Goal: Use online tool/utility: Utilize a website feature to perform a specific function

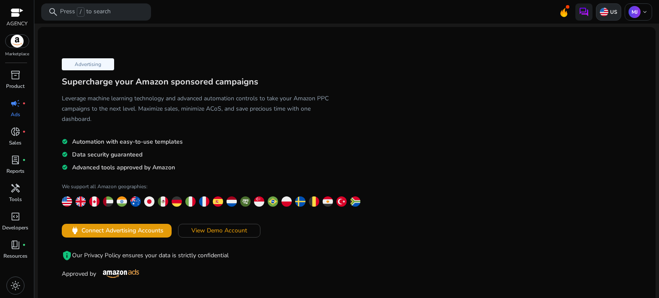
click at [609, 9] on p "US" at bounding box center [613, 12] width 9 height 7
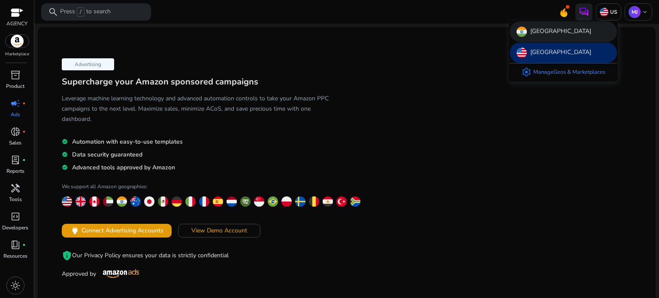
click at [575, 34] on div "[GEOGRAPHIC_DATA]" at bounding box center [563, 31] width 107 height 21
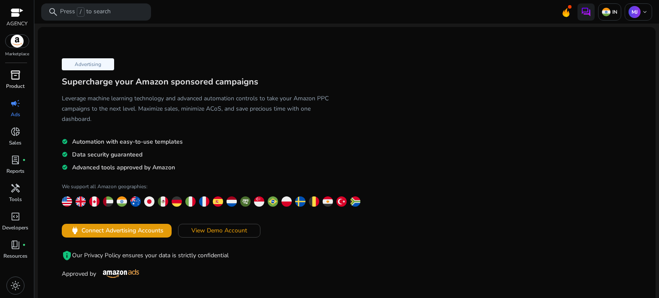
click at [15, 79] on span "inventory_2" at bounding box center [15, 75] width 10 height 10
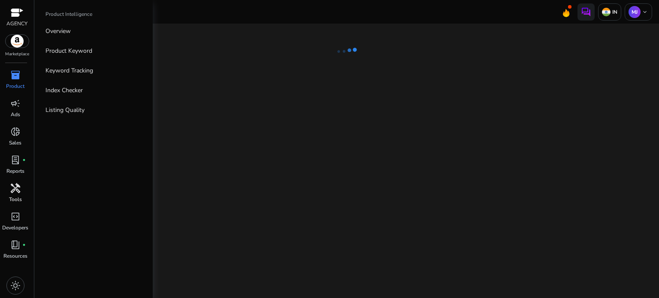
click at [15, 194] on span "handyman" at bounding box center [15, 188] width 10 height 10
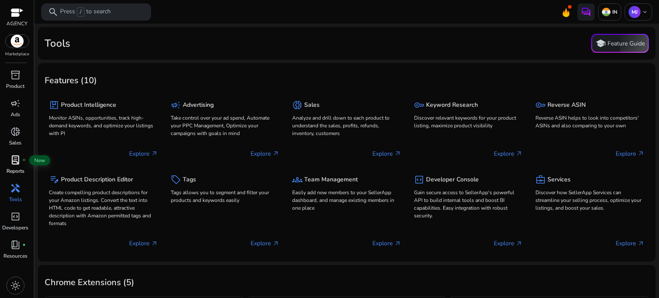
click at [18, 160] on span "lab_profile" at bounding box center [15, 160] width 10 height 10
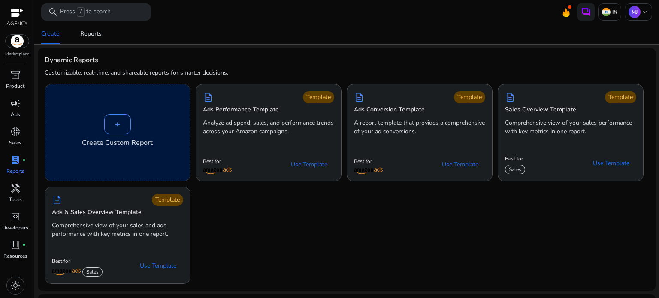
click at [91, 152] on div "+ Create Custom Report" at bounding box center [117, 133] width 145 height 97
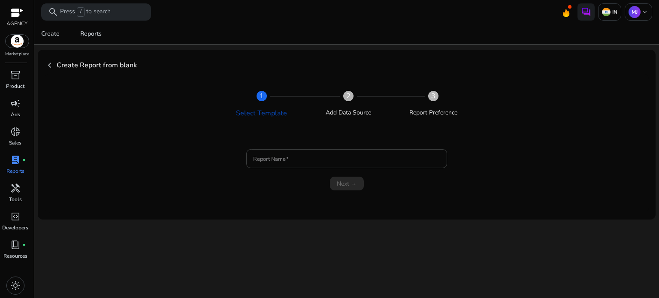
click at [312, 158] on input "Report Name" at bounding box center [346, 158] width 187 height 9
click at [49, 66] on span "chevron_left" at bounding box center [50, 65] width 10 height 10
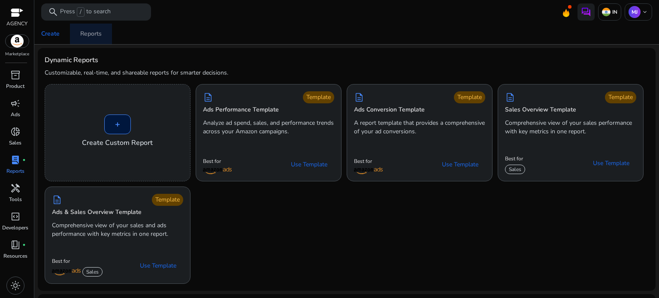
click at [94, 32] on div "Reports" at bounding box center [90, 34] width 21 height 6
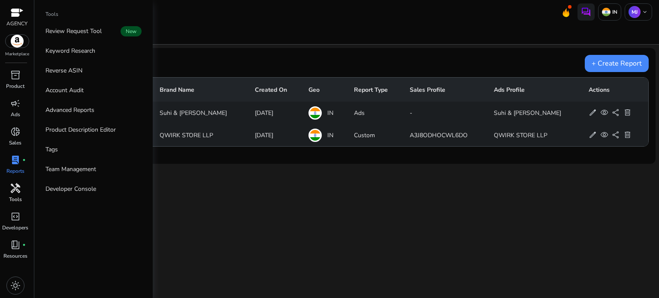
click at [14, 190] on span "handyman" at bounding box center [15, 188] width 10 height 10
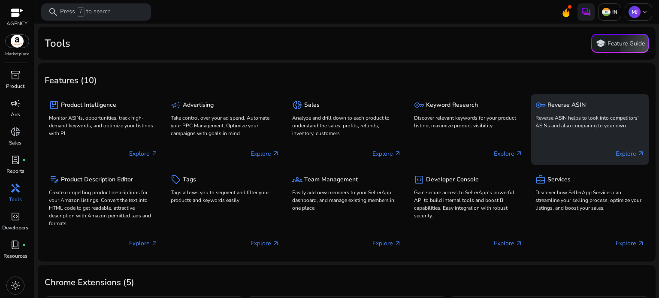
click at [615, 143] on div "Explore arrow_outward" at bounding box center [590, 149] width 109 height 21
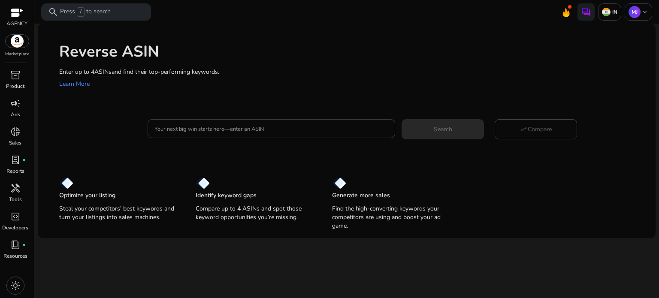
click at [270, 131] on input "Your next big win starts here—enter an ASIN" at bounding box center [272, 128] width 234 height 9
